Goal: Find specific page/section: Find specific page/section

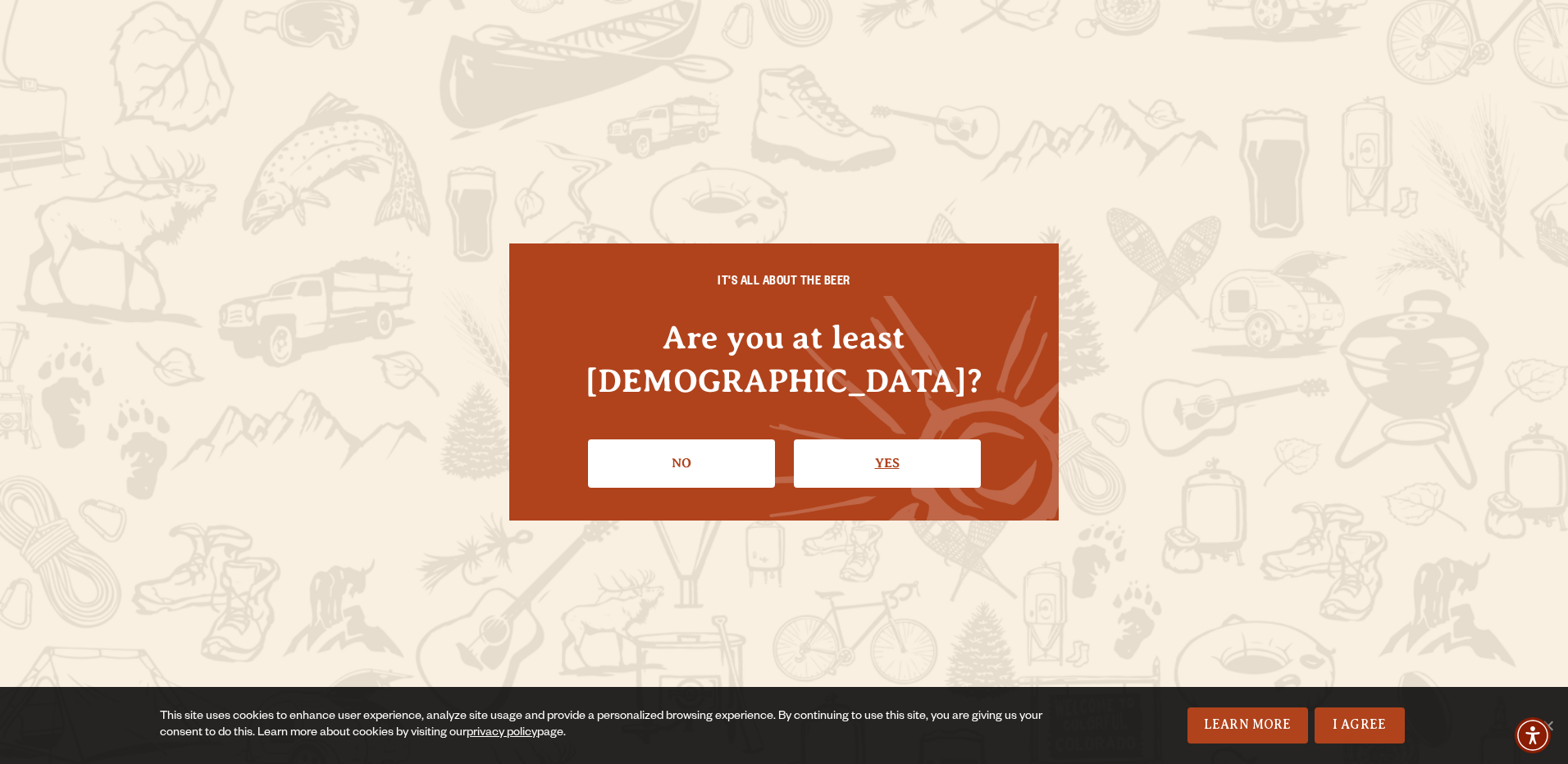
click at [838, 439] on link "Yes" at bounding box center [887, 463] width 187 height 48
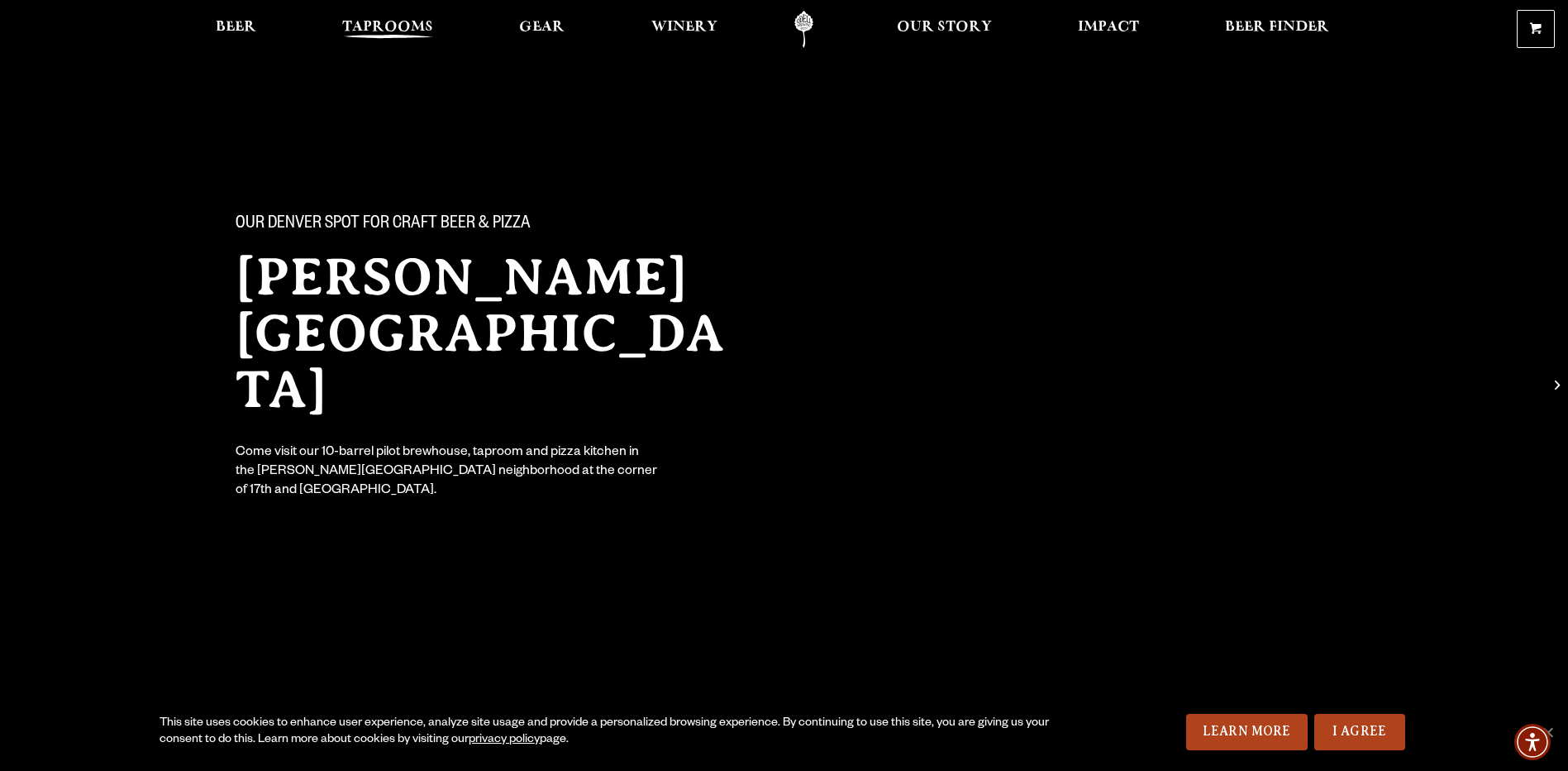
click at [367, 33] on span "Taprooms" at bounding box center [387, 27] width 91 height 13
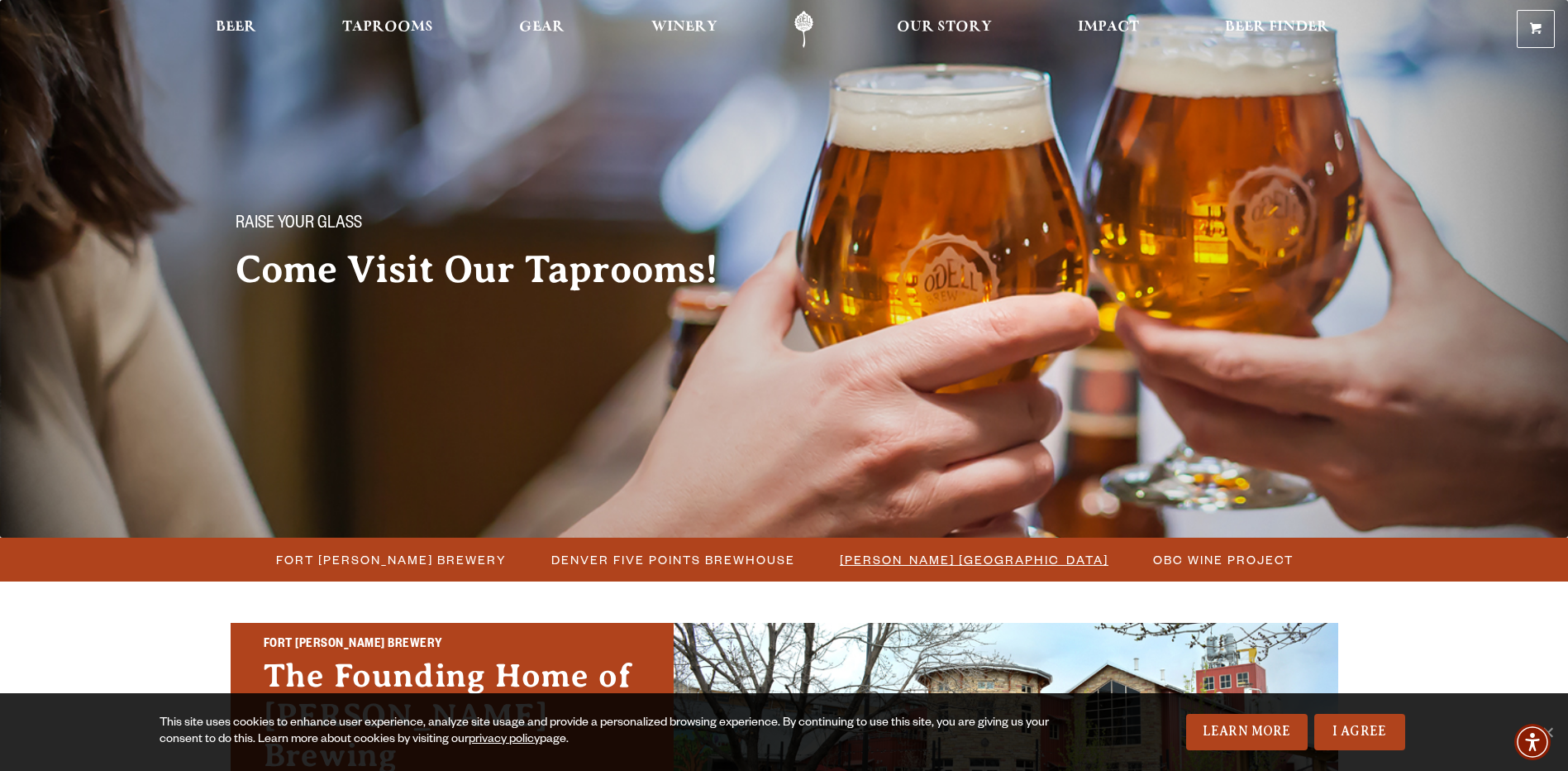
click at [915, 556] on span "[PERSON_NAME] [GEOGRAPHIC_DATA]" at bounding box center [974, 559] width 268 height 24
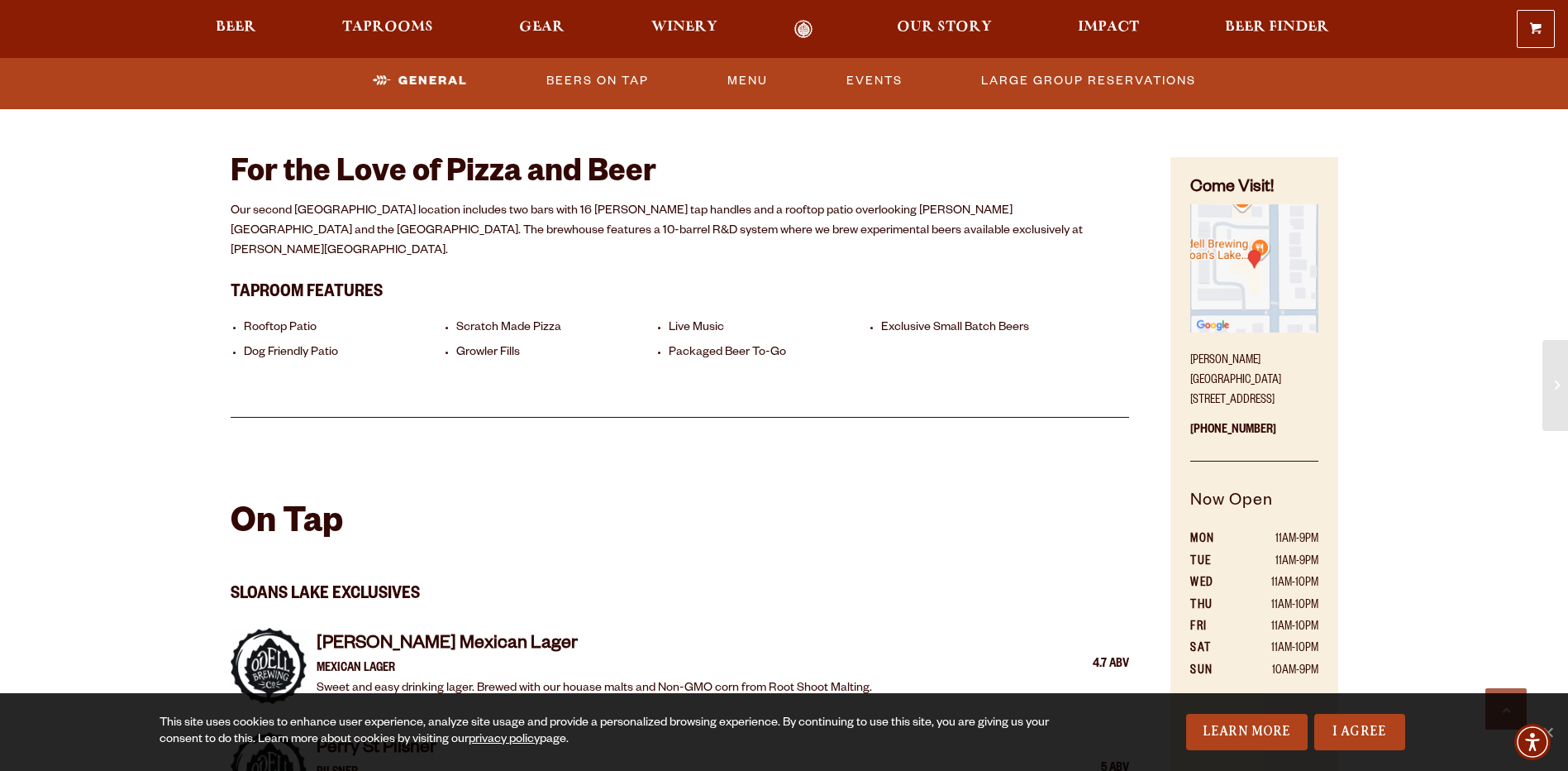
scroll to position [744, 0]
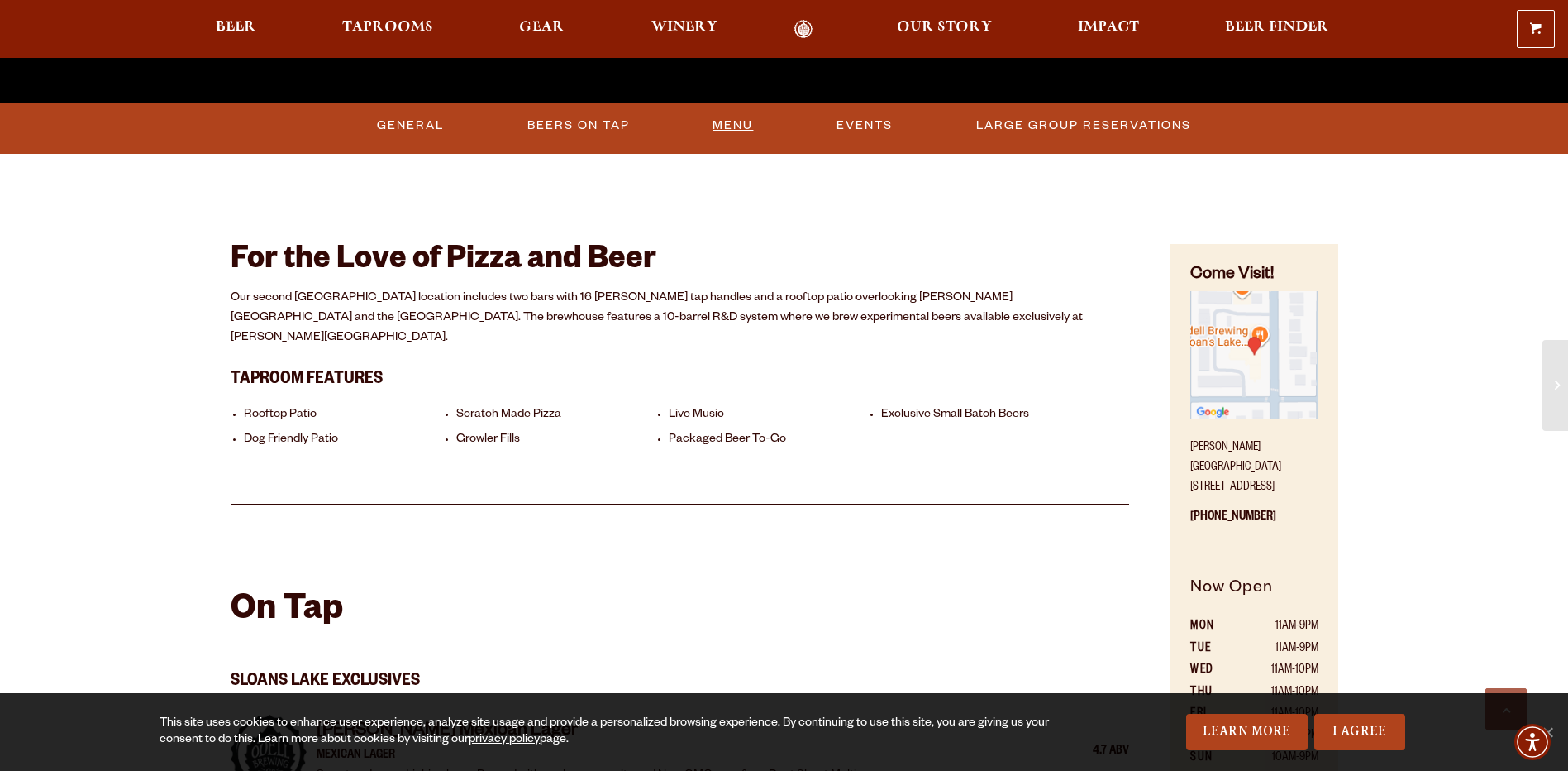
click at [750, 124] on link "Menu" at bounding box center [733, 125] width 54 height 38
